Goal: Task Accomplishment & Management: Use online tool/utility

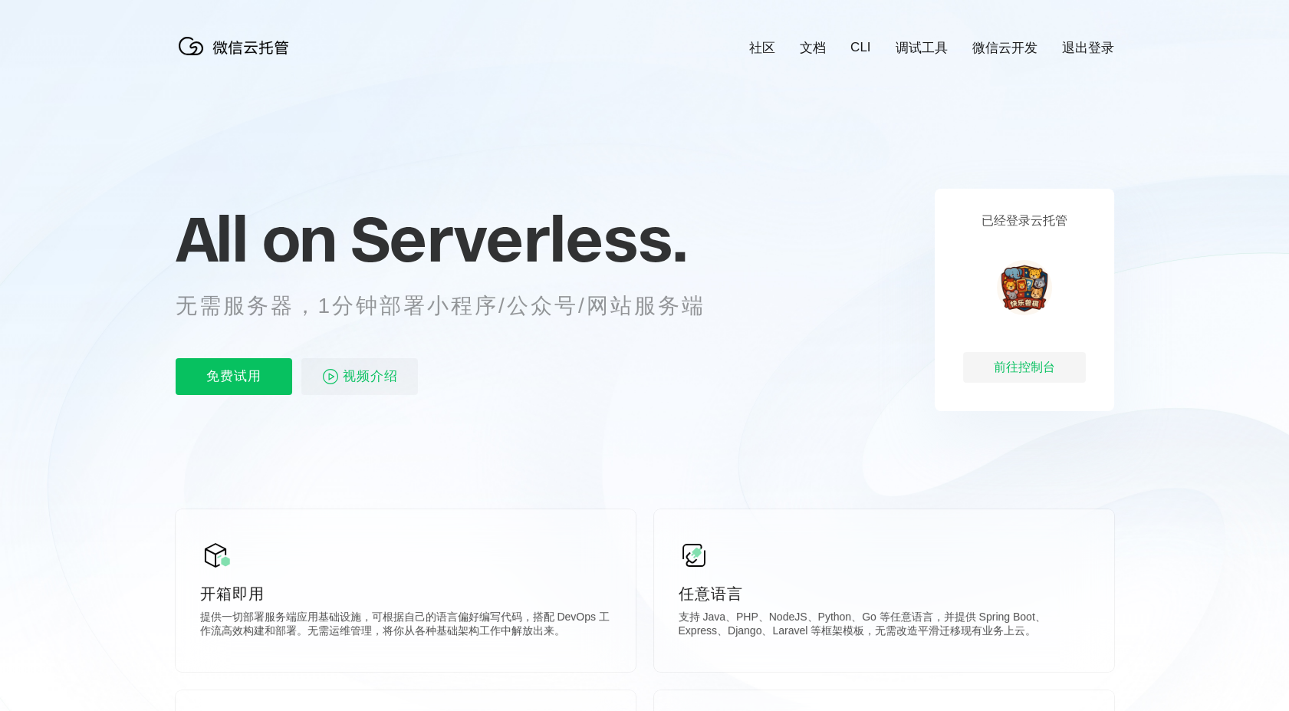
scroll to position [0, 2727]
click at [227, 378] on p "免费试用" at bounding box center [234, 376] width 117 height 37
click at [1028, 367] on div "前往控制台" at bounding box center [1024, 367] width 123 height 31
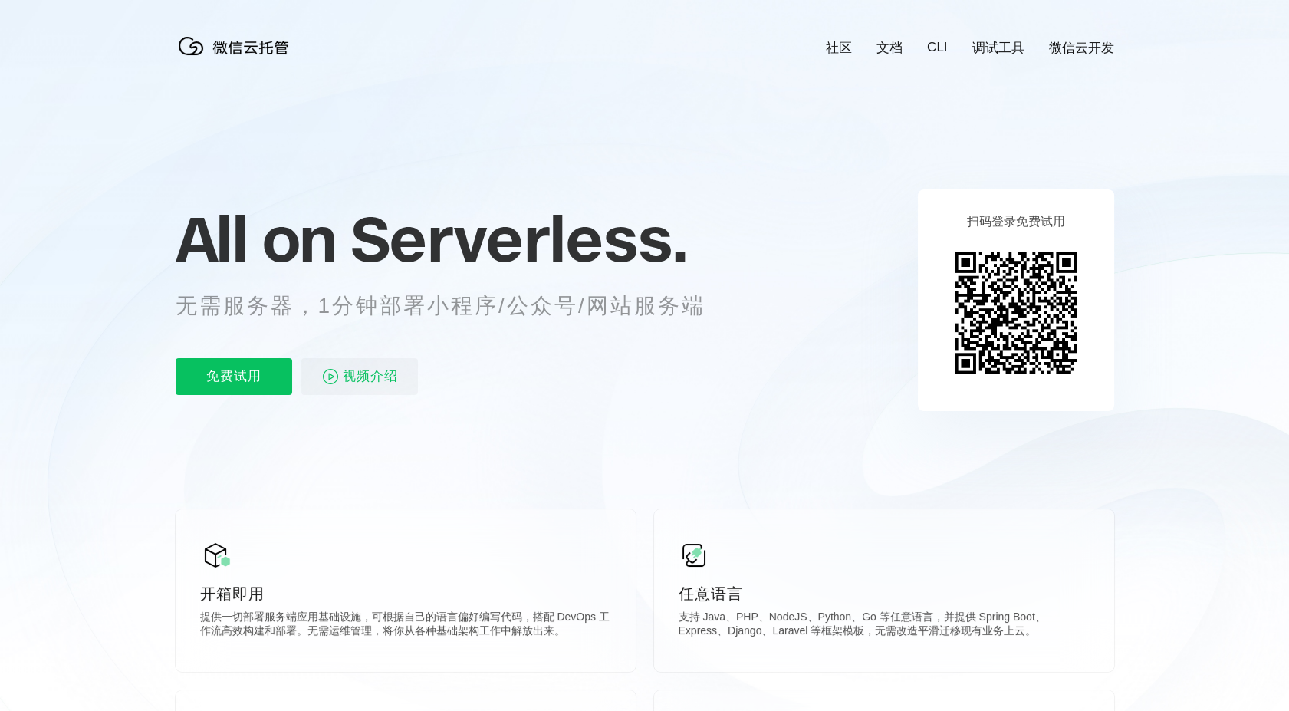
scroll to position [0, 2727]
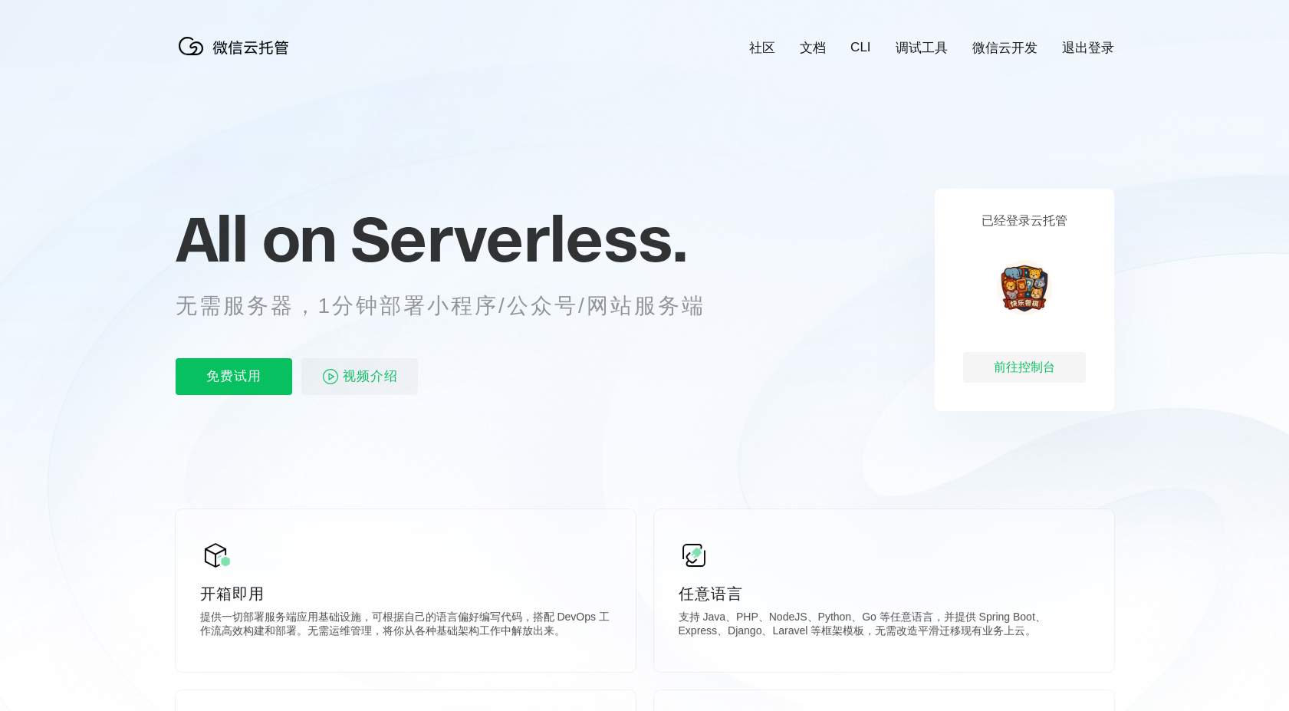
scroll to position [0, 2727]
click at [1012, 367] on div "前往控制台" at bounding box center [1024, 367] width 123 height 31
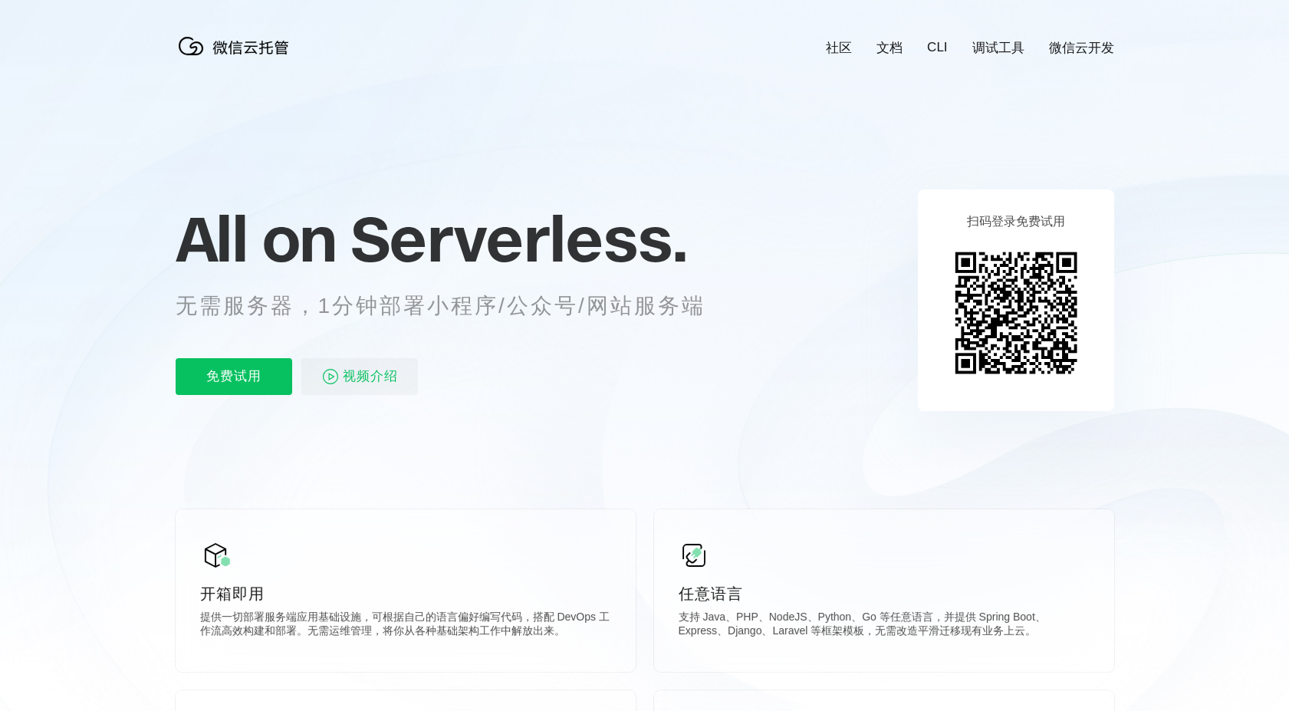
scroll to position [0, 2727]
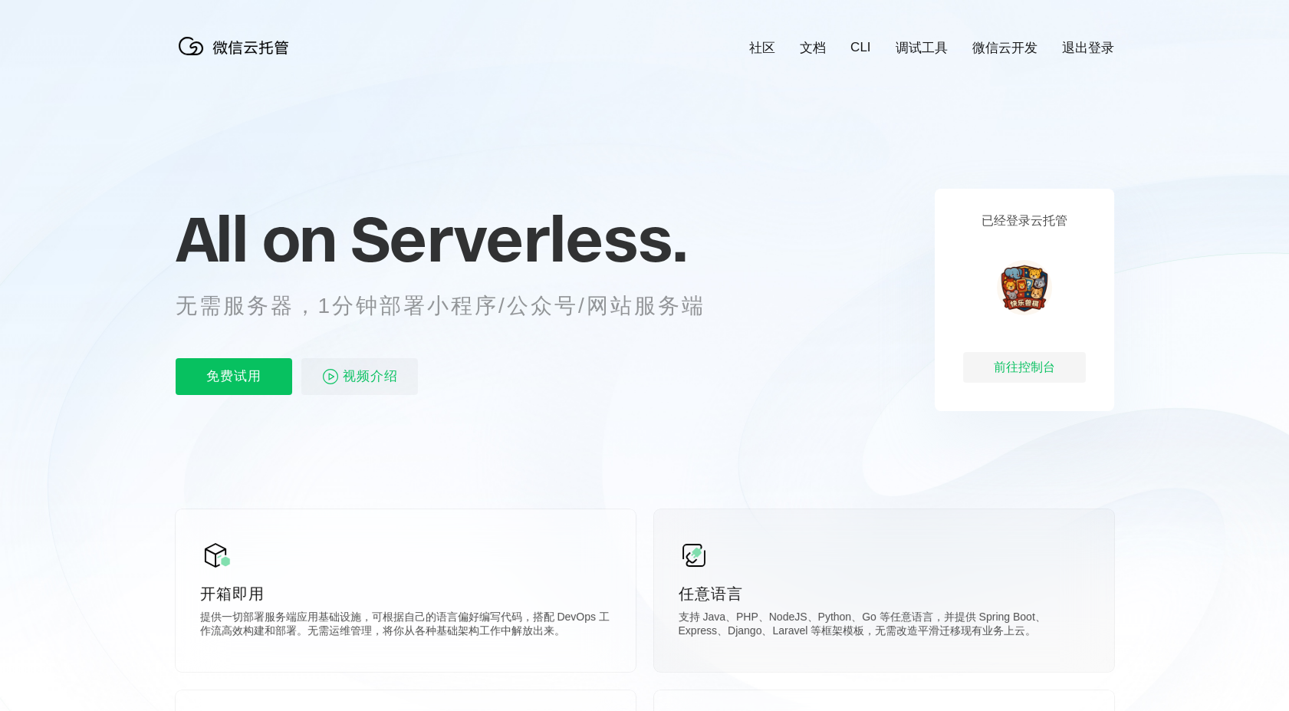
scroll to position [0, 2727]
drag, startPoint x: 1202, startPoint y: 552, endPoint x: 1193, endPoint y: 545, distance: 11.5
click at [1202, 552] on icon at bounding box center [645, 414] width 1473 height 828
click at [1046, 368] on div "前往控制台" at bounding box center [1024, 367] width 123 height 31
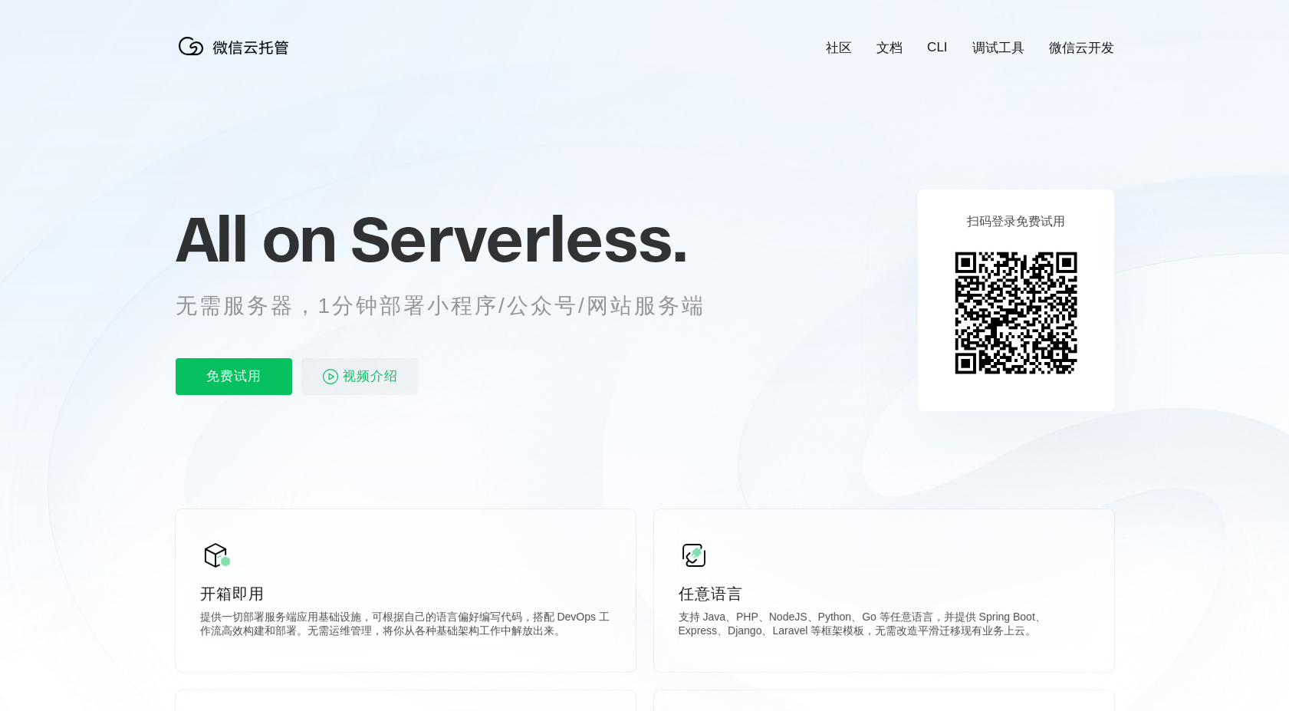
scroll to position [0, 2727]
